Goal: Find specific page/section: Find specific page/section

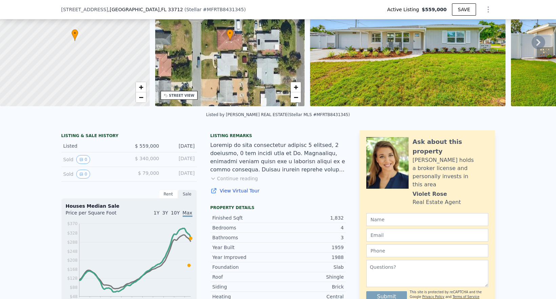
scroll to position [2, 0]
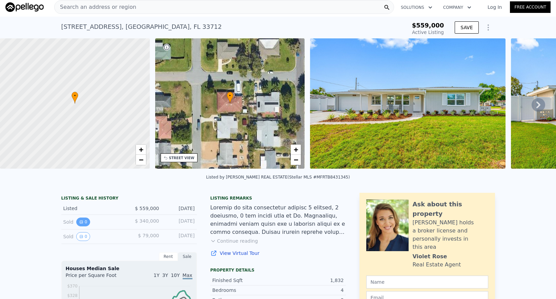
click at [83, 226] on button "0" at bounding box center [83, 221] width 14 height 9
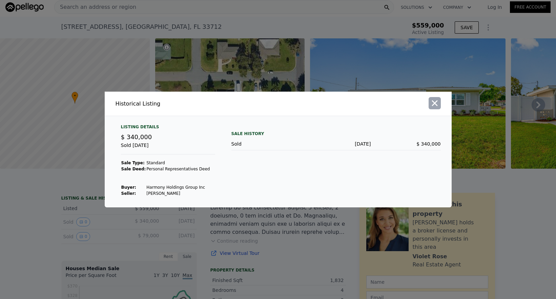
click at [435, 103] on icon "button" at bounding box center [435, 103] width 6 height 6
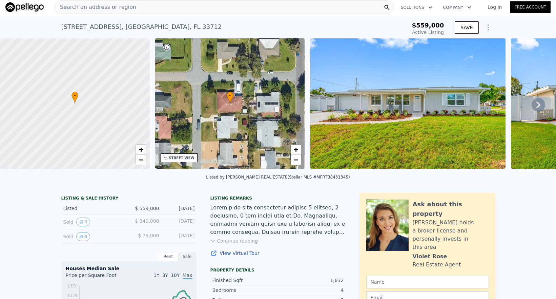
click at [533, 106] on icon at bounding box center [539, 105] width 14 height 14
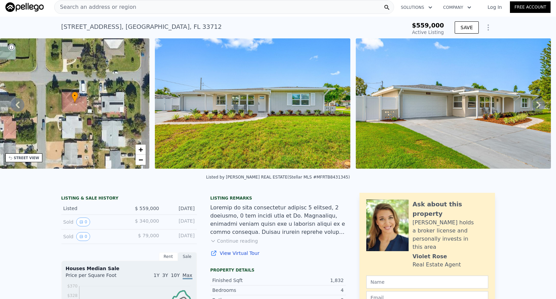
click at [533, 106] on icon at bounding box center [539, 105] width 14 height 14
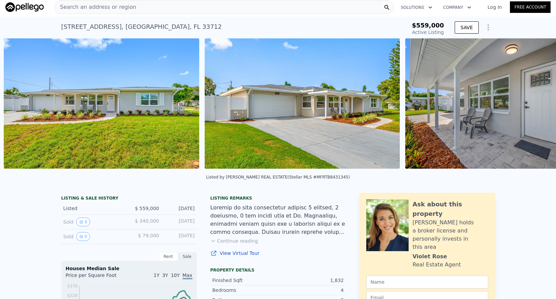
scroll to position [0, 310]
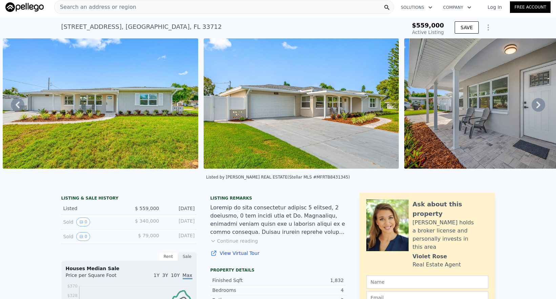
click at [533, 106] on icon at bounding box center [539, 105] width 14 height 14
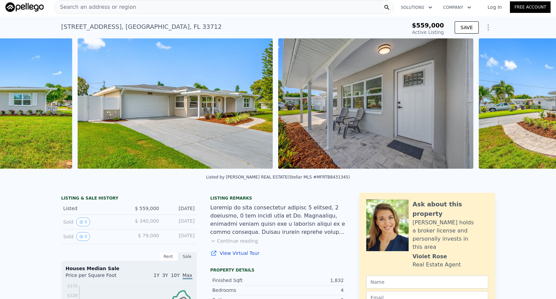
scroll to position [0, 511]
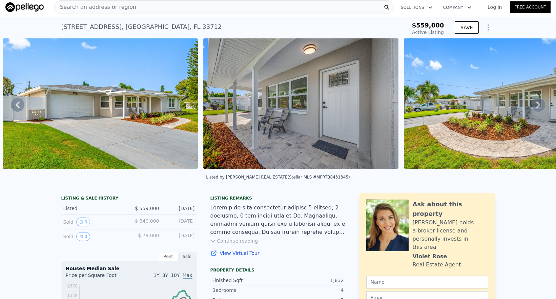
click at [533, 106] on icon at bounding box center [539, 105] width 14 height 14
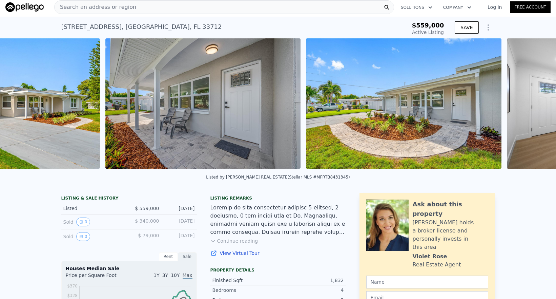
scroll to position [0, 712]
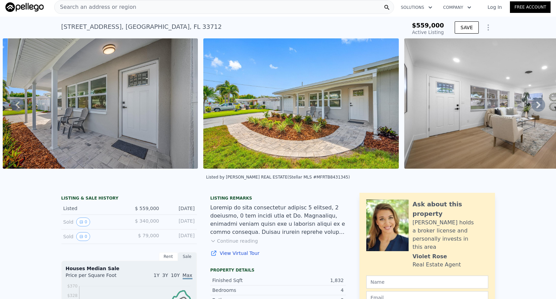
click at [533, 106] on icon at bounding box center [539, 105] width 14 height 14
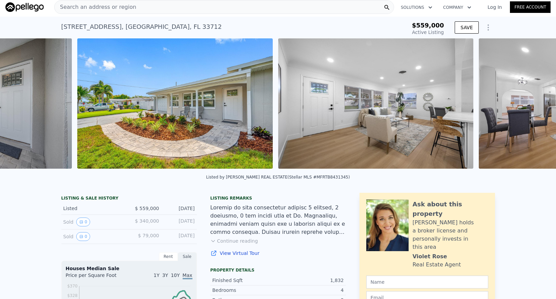
scroll to position [0, 913]
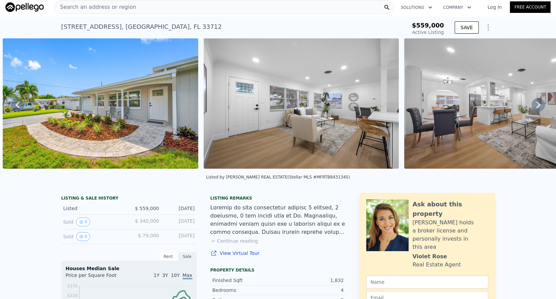
click at [533, 106] on icon at bounding box center [539, 105] width 14 height 14
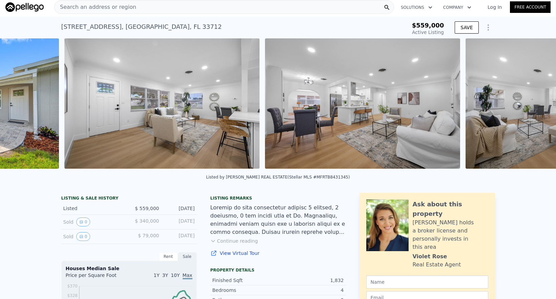
scroll to position [0, 1114]
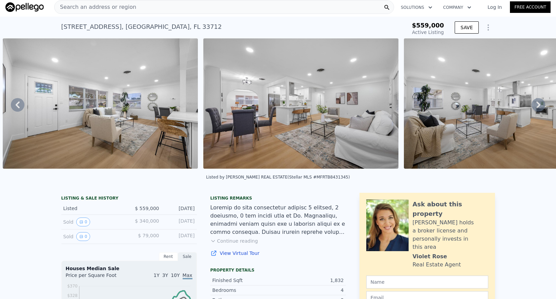
click at [533, 106] on icon at bounding box center [539, 105] width 14 height 14
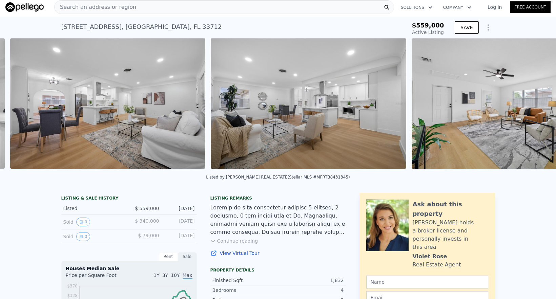
scroll to position [0, 1315]
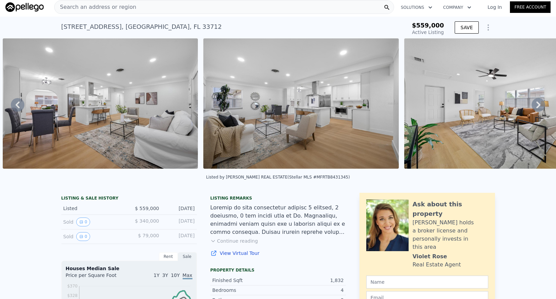
click at [537, 106] on icon at bounding box center [539, 104] width 4 height 7
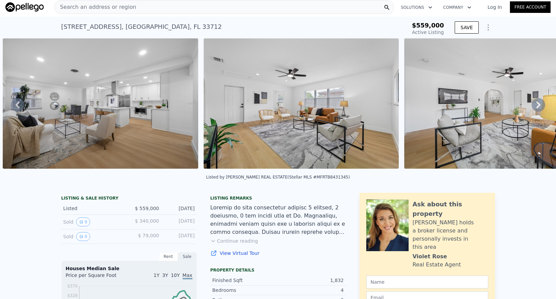
click at [537, 106] on icon at bounding box center [539, 104] width 4 height 7
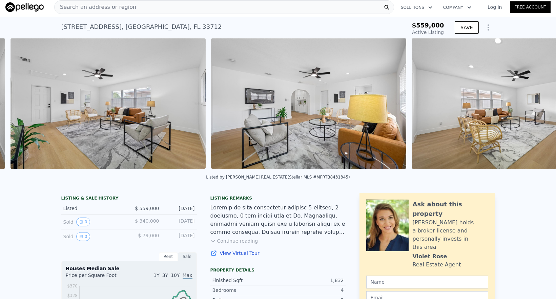
scroll to position [0, 1717]
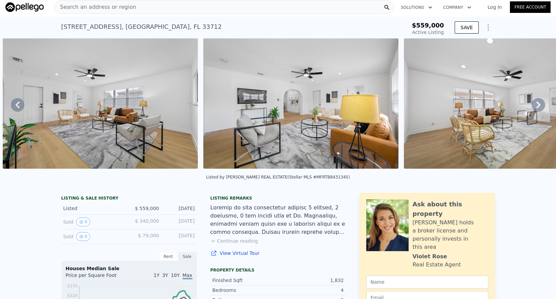
click at [537, 106] on icon at bounding box center [539, 104] width 4 height 7
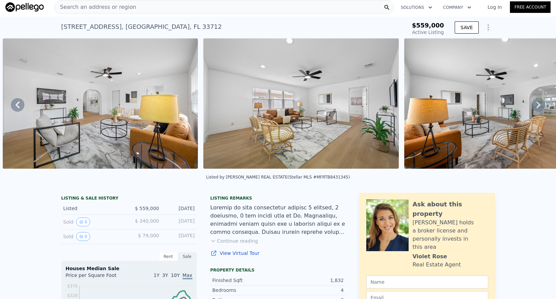
click at [537, 106] on icon at bounding box center [539, 104] width 4 height 7
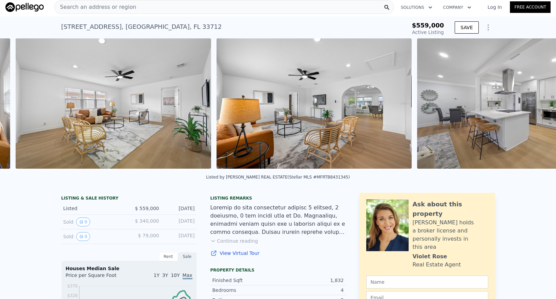
scroll to position [0, 2118]
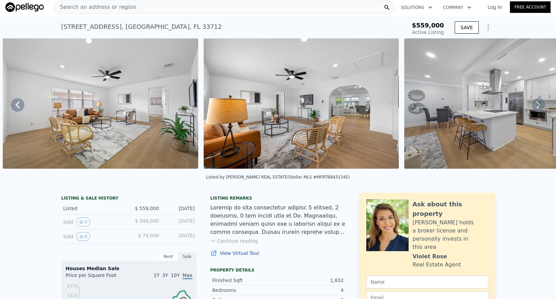
click at [535, 103] on icon at bounding box center [539, 105] width 14 height 14
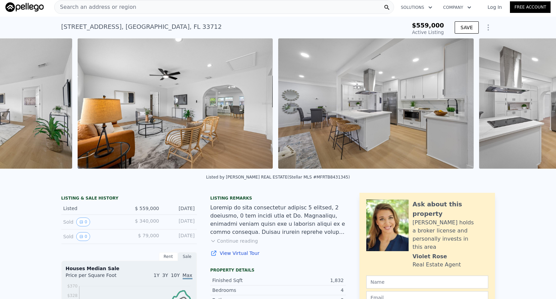
scroll to position [0, 2319]
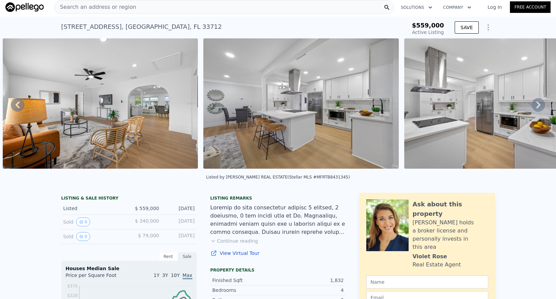
click at [535, 103] on icon at bounding box center [539, 105] width 14 height 14
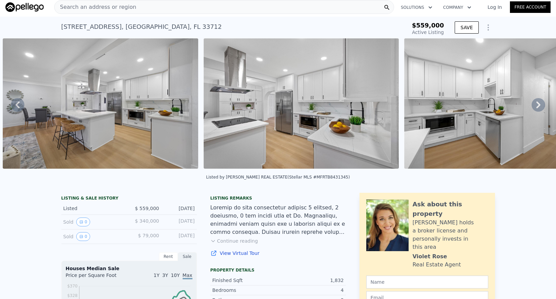
click at [535, 103] on icon at bounding box center [539, 105] width 14 height 14
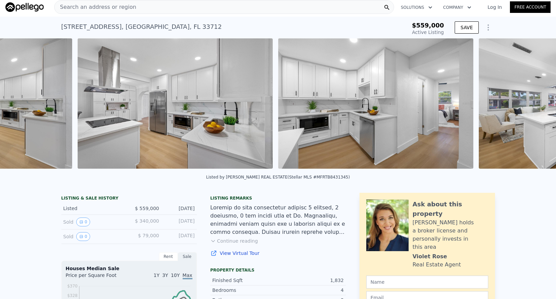
scroll to position [0, 2721]
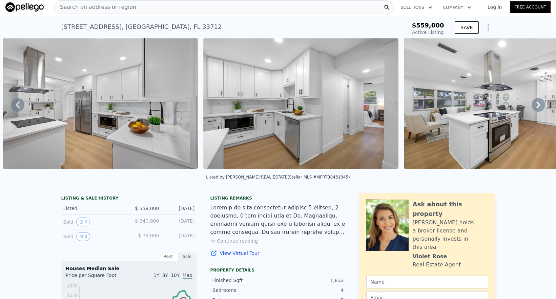
click at [537, 108] on icon at bounding box center [539, 104] width 4 height 7
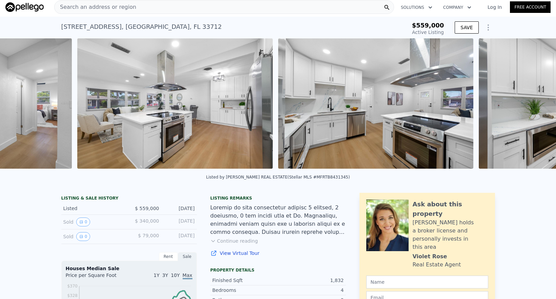
scroll to position [0, 3122]
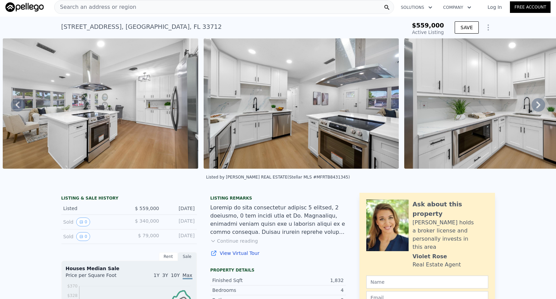
click at [537, 108] on icon at bounding box center [539, 104] width 4 height 7
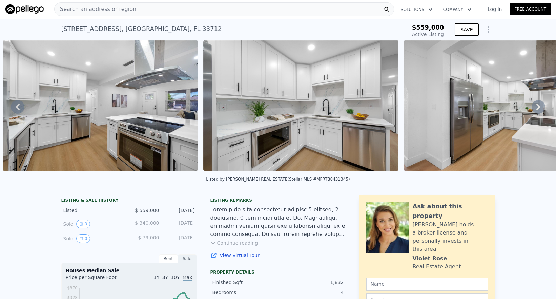
scroll to position [0, 0]
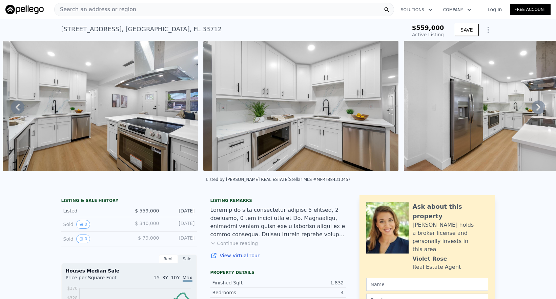
click at [97, 11] on span "Search an address or region" at bounding box center [96, 9] width 82 height 8
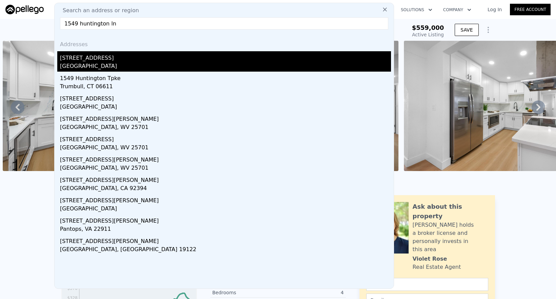
type input "1549 huntington ln"
click at [91, 59] on div "[STREET_ADDRESS]" at bounding box center [225, 56] width 331 height 11
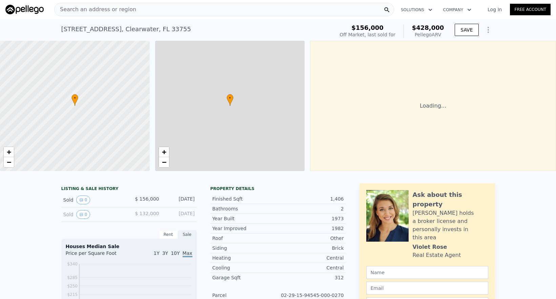
scroll to position [0, 3]
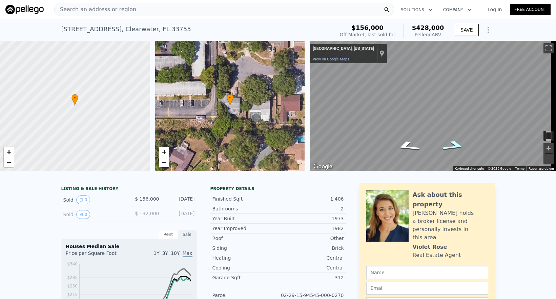
click at [451, 145] on icon "Go Southwest" at bounding box center [454, 146] width 44 height 16
click at [551, 91] on div "Search an address or region Solutions Company Open main menu Log In Free Accoun…" at bounding box center [278, 149] width 556 height 299
click at [107, 8] on span "Search an address or region" at bounding box center [96, 9] width 82 height 8
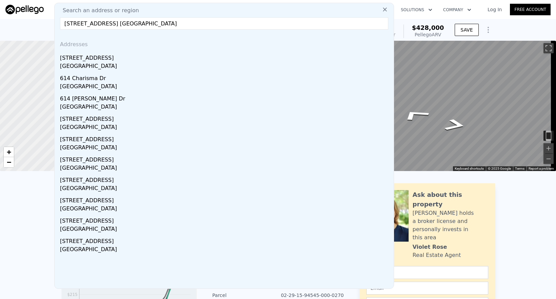
click at [163, 25] on input "[STREET_ADDRESS] [GEOGRAPHIC_DATA]" at bounding box center [224, 23] width 329 height 12
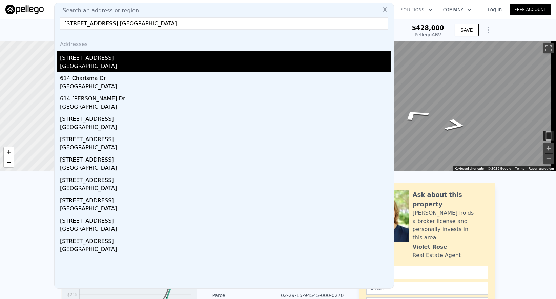
type input "[STREET_ADDRESS] [GEOGRAPHIC_DATA]"
click at [85, 60] on div "[STREET_ADDRESS]" at bounding box center [225, 56] width 331 height 11
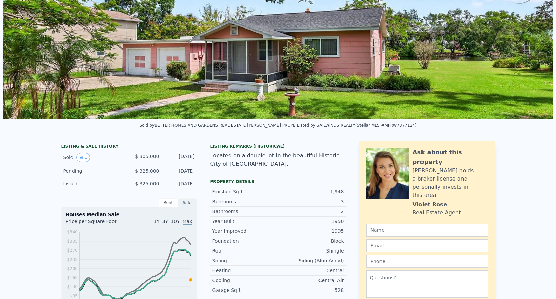
scroll to position [2, 0]
